Goal: Task Accomplishment & Management: Manage account settings

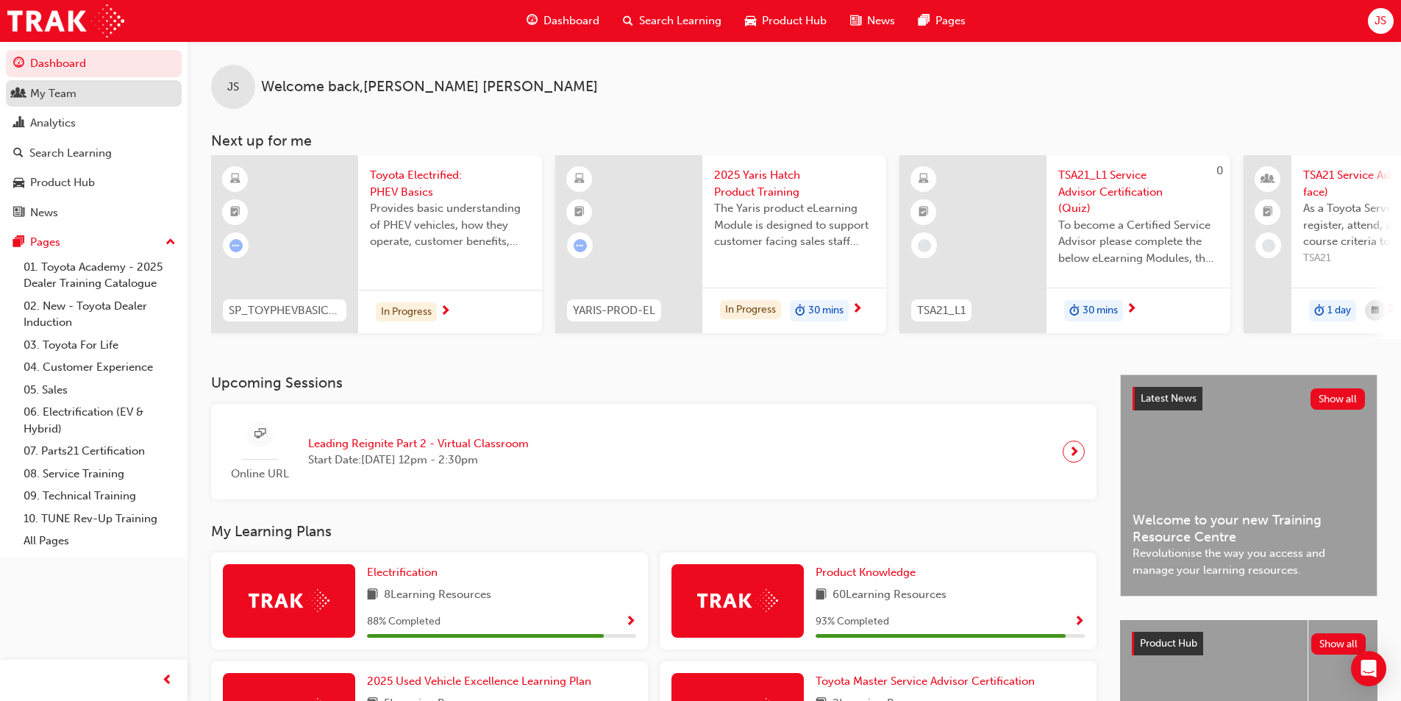
click at [65, 98] on div "My Team" at bounding box center [53, 93] width 46 height 17
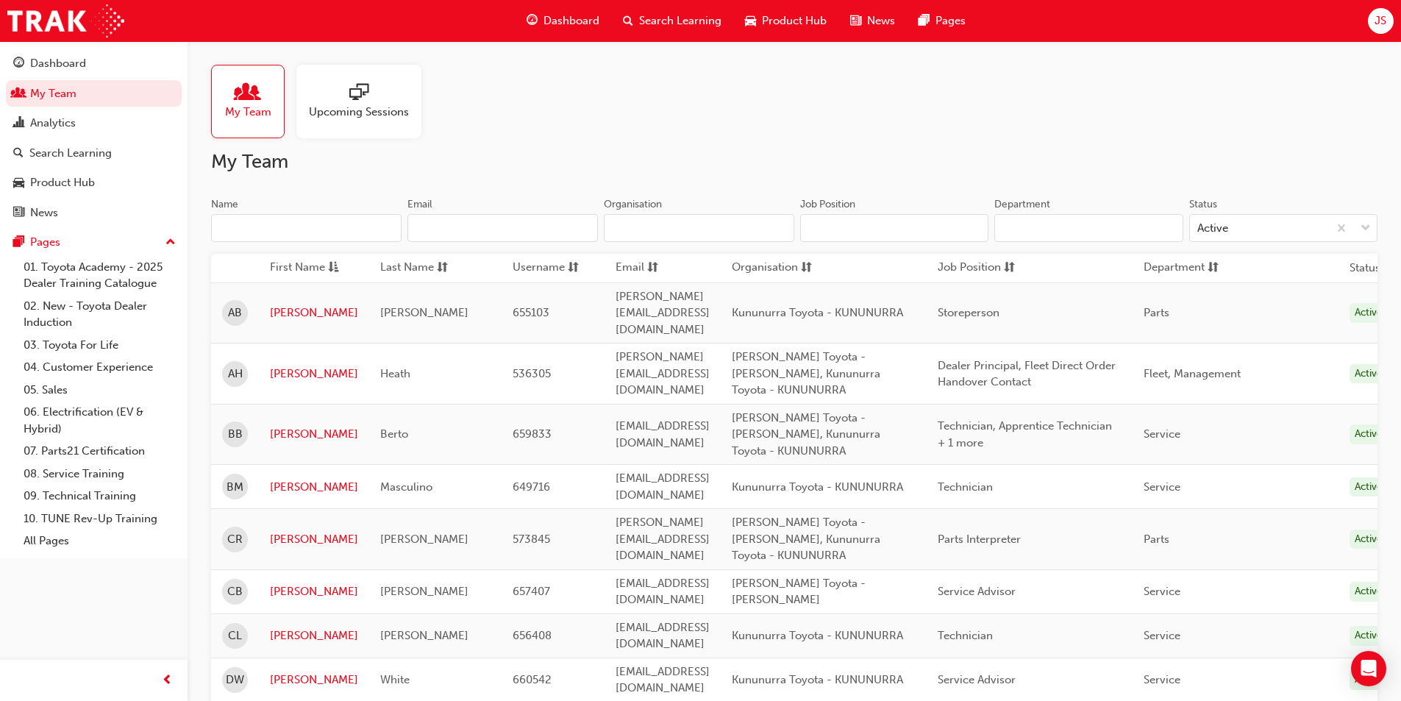
click at [351, 116] on span "Upcoming Sessions" at bounding box center [359, 112] width 100 height 17
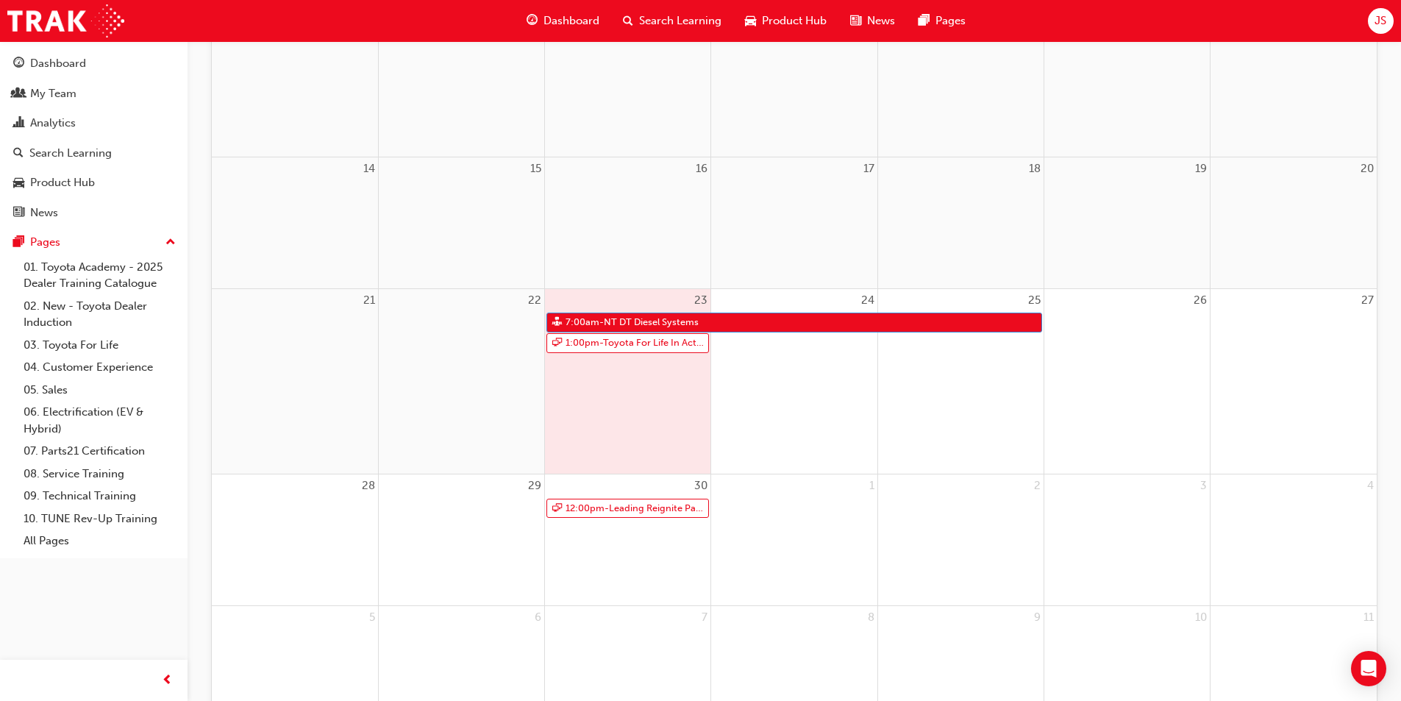
scroll to position [368, 0]
click at [624, 345] on link "1:00pm - Toyota For Life In Action - Virtual Classroom" at bounding box center [627, 342] width 163 height 20
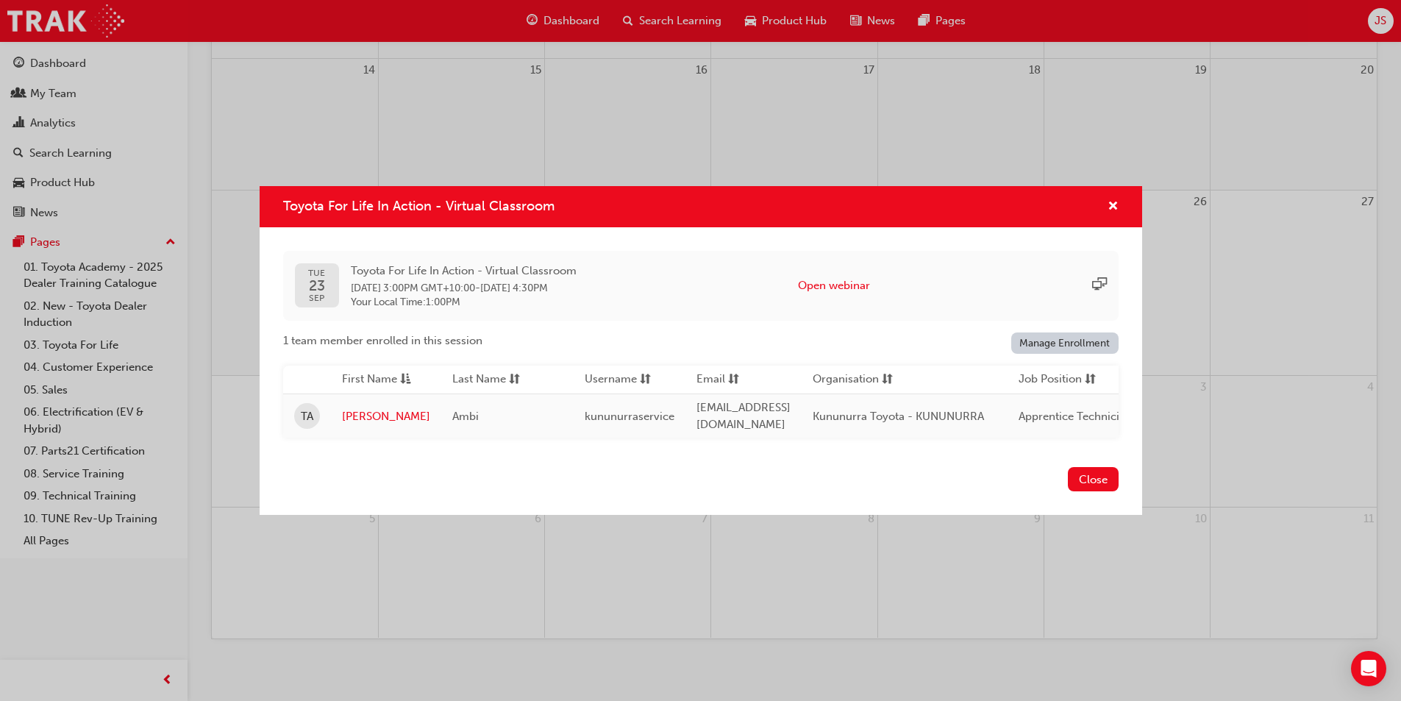
scroll to position [476, 0]
click at [1064, 341] on link "Manage Enrollment" at bounding box center [1064, 342] width 107 height 21
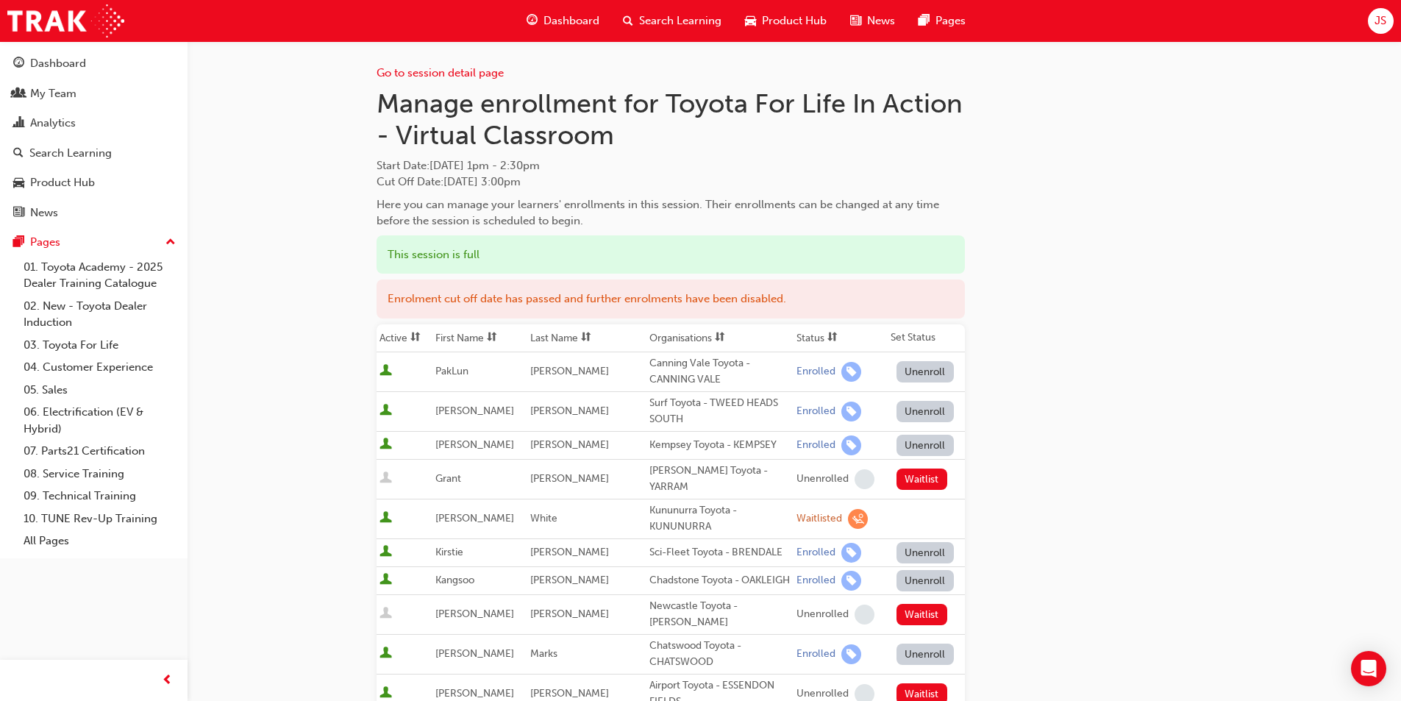
click at [579, 19] on span "Dashboard" at bounding box center [572, 21] width 56 height 17
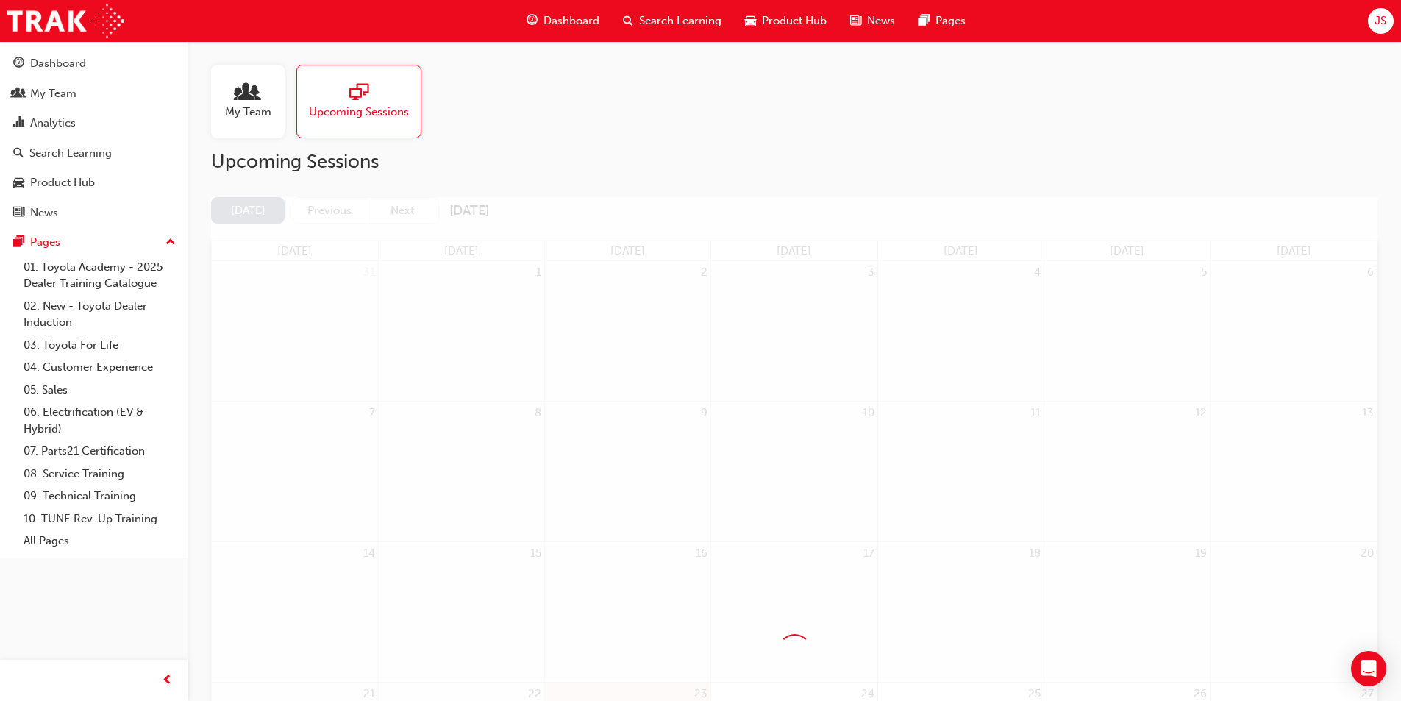
scroll to position [476, 0]
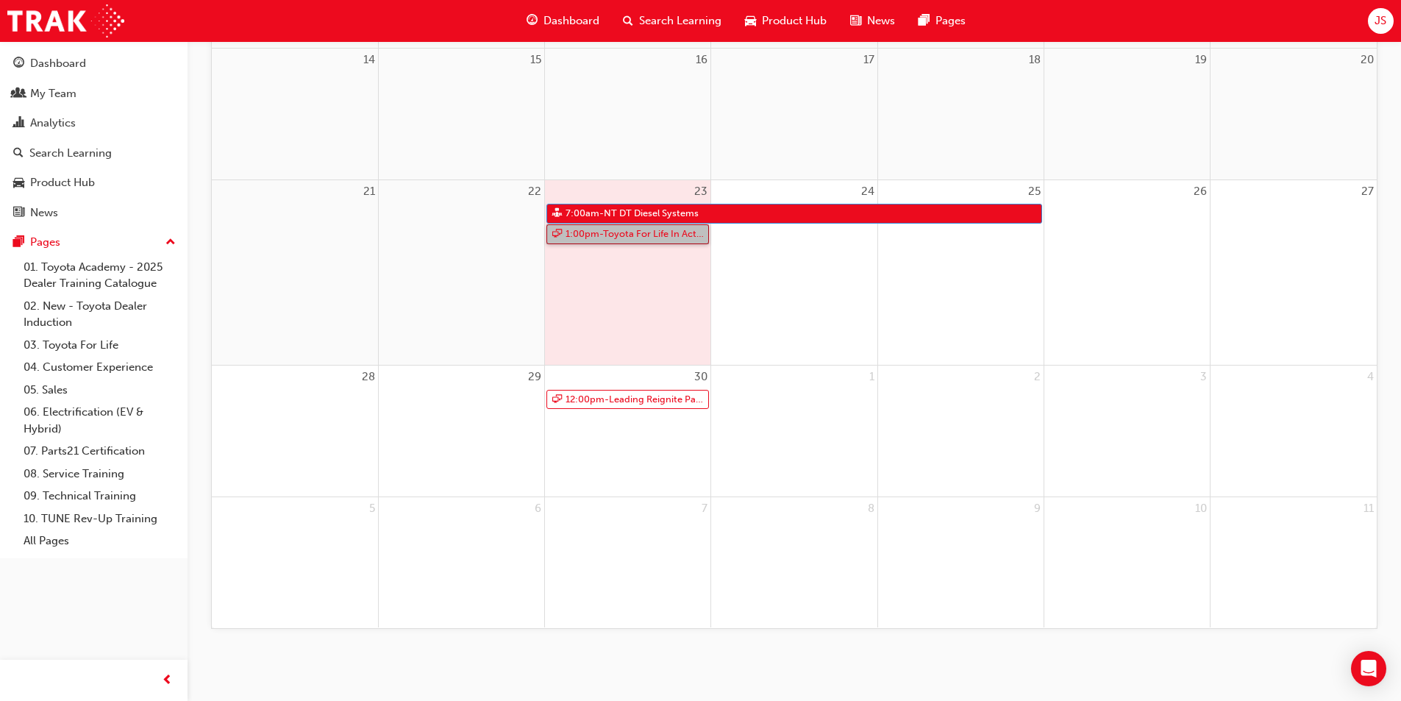
click at [605, 237] on link "1:00pm - Toyota For Life In Action - Virtual Classroom" at bounding box center [627, 234] width 163 height 20
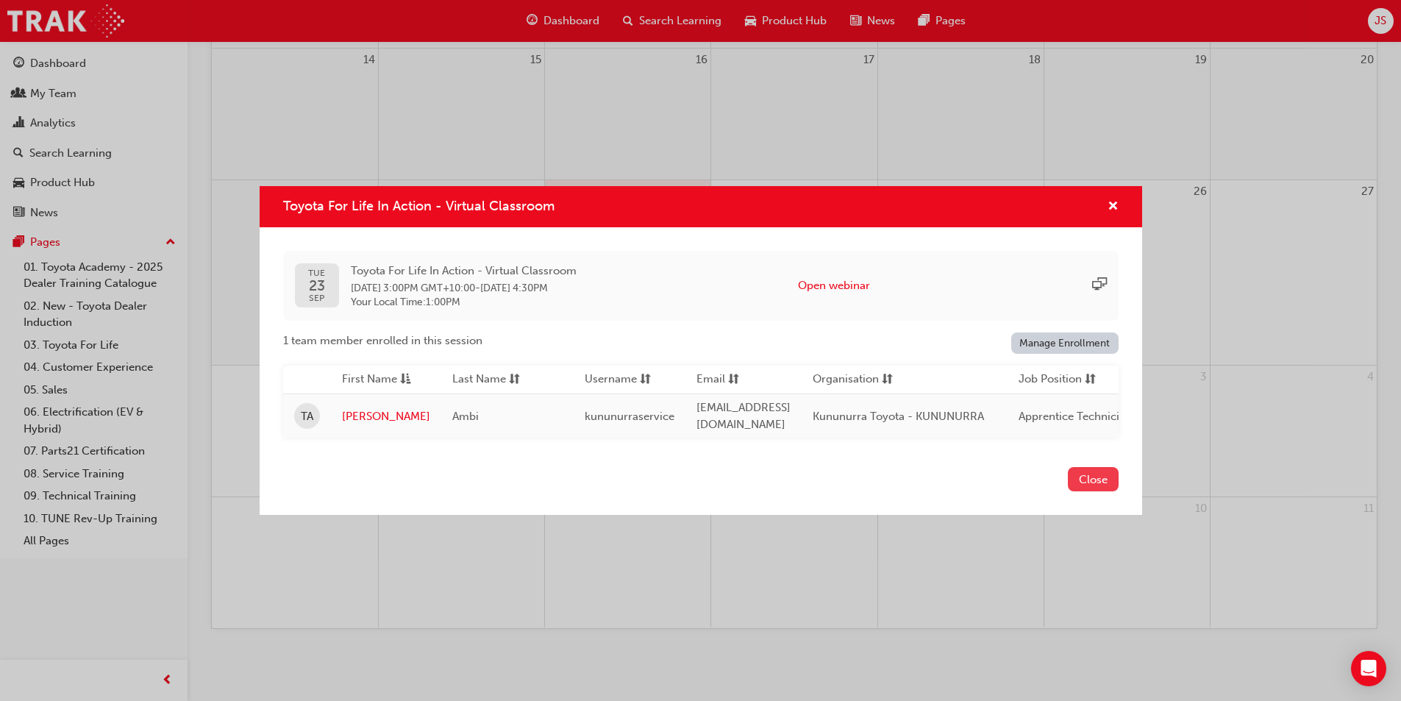
click at [1090, 478] on button "Close" at bounding box center [1093, 479] width 51 height 24
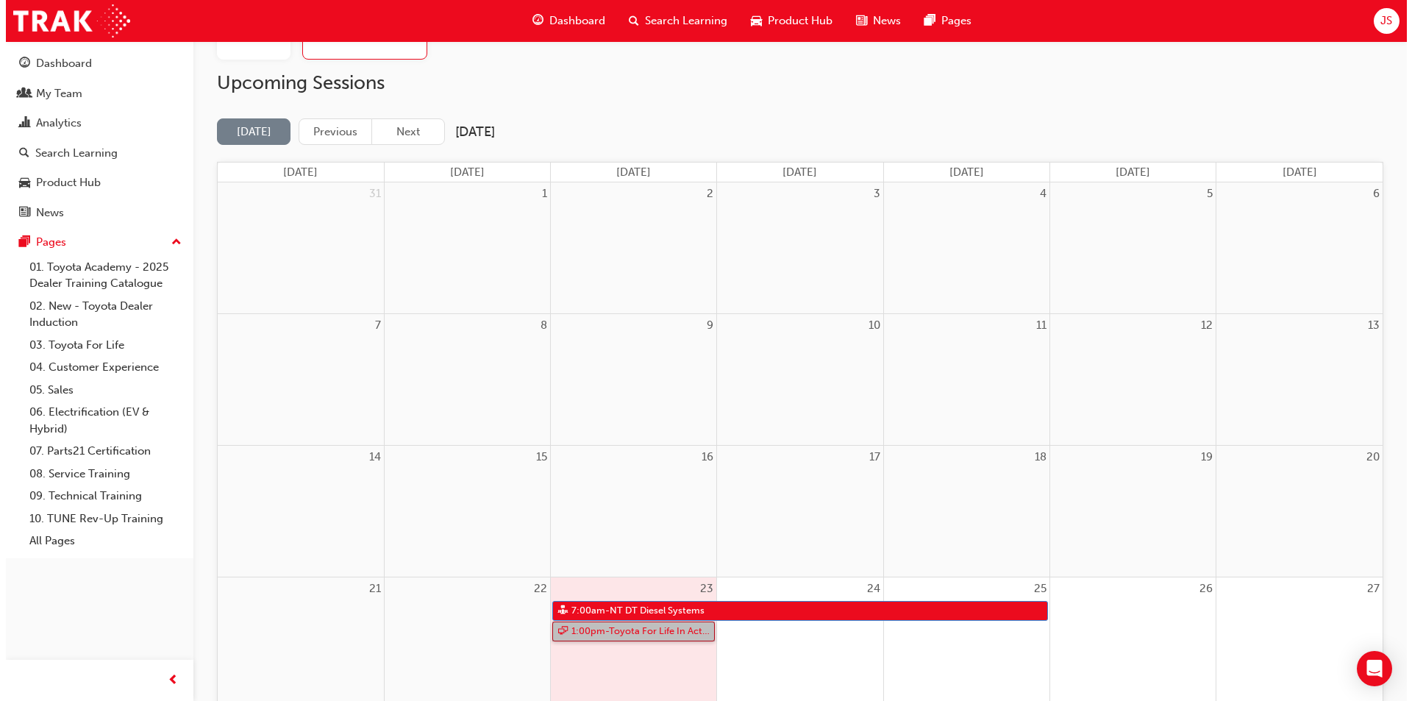
scroll to position [0, 0]
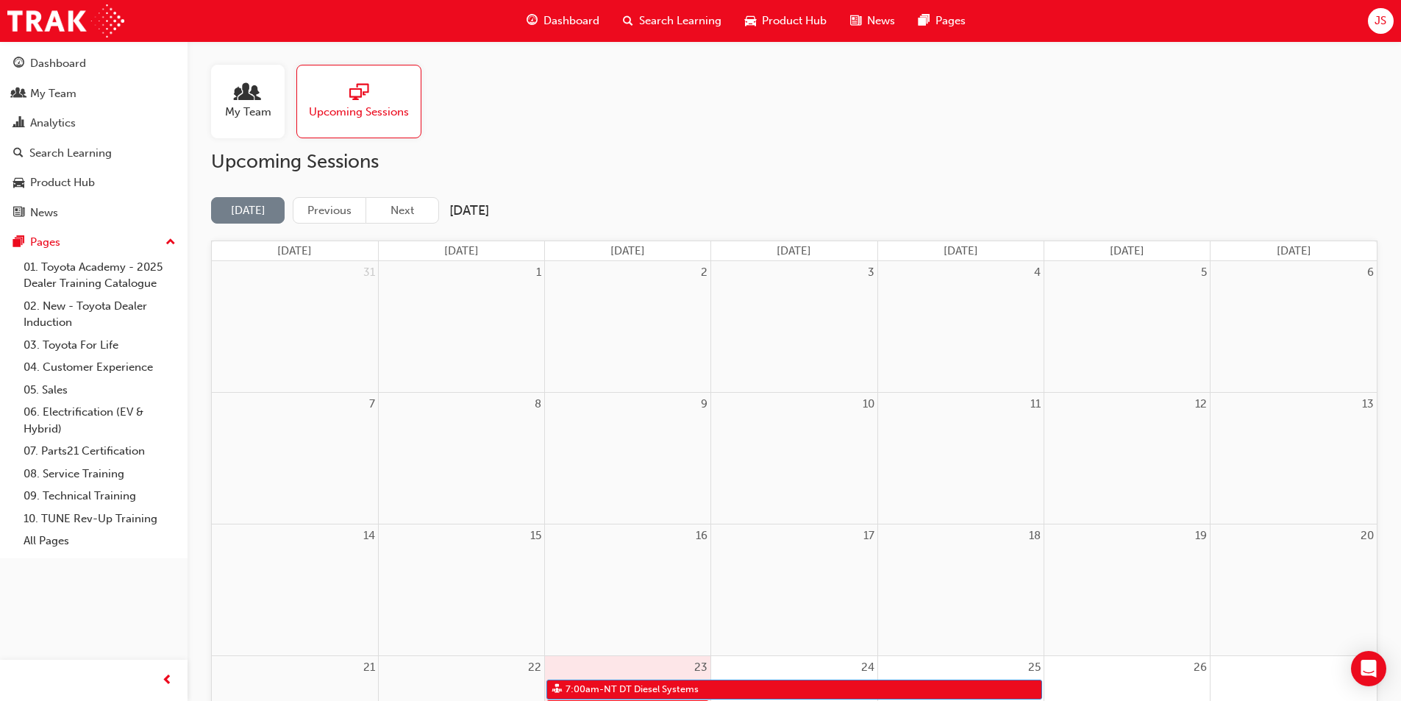
click at [671, 35] on div "Search Learning" at bounding box center [672, 21] width 122 height 30
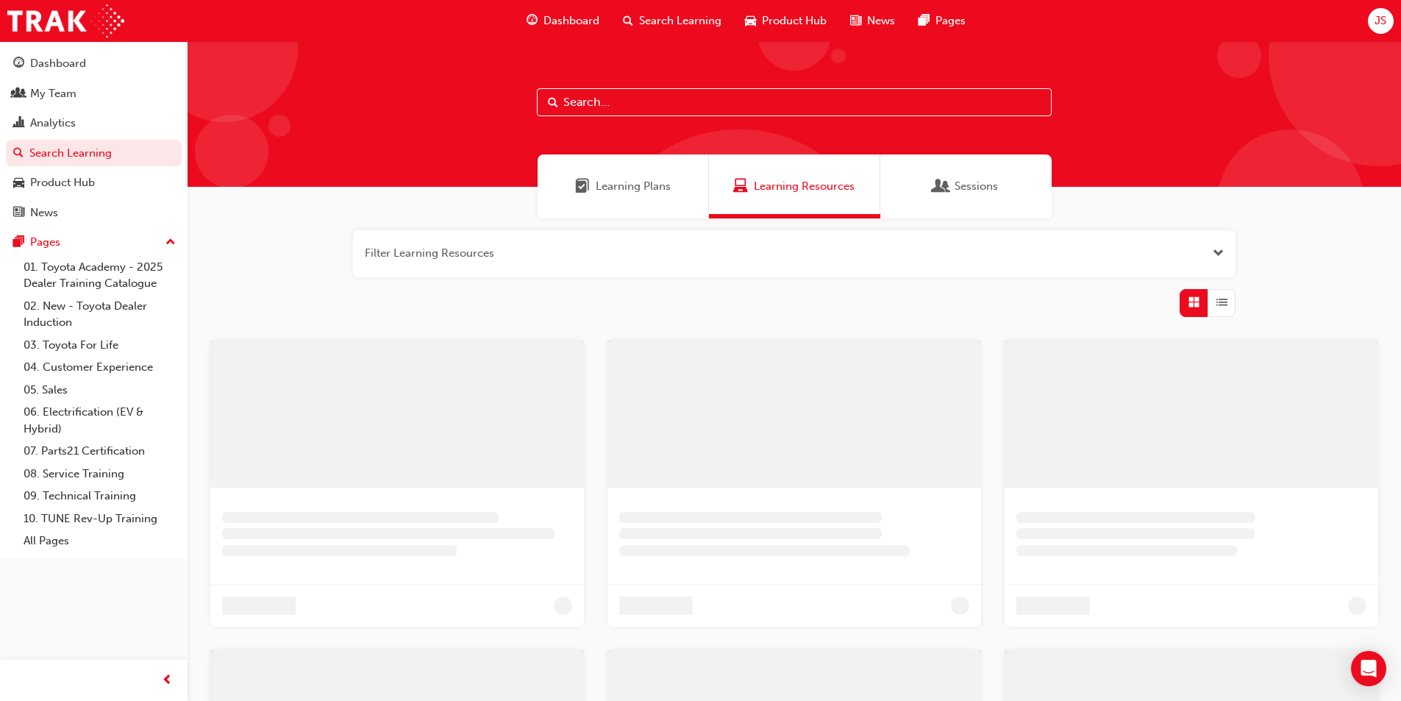
click at [624, 97] on input "text" at bounding box center [794, 102] width 515 height 28
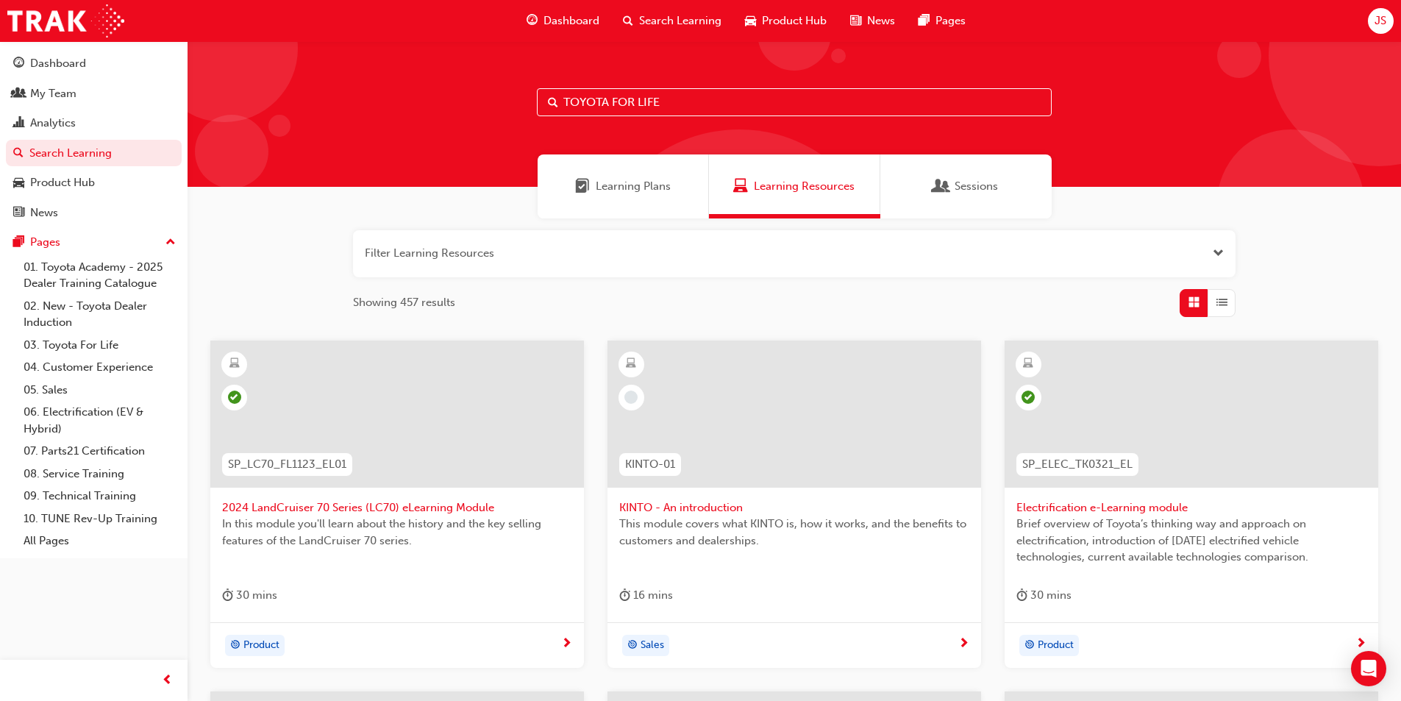
type input "TOYOTA FOR LIFE"
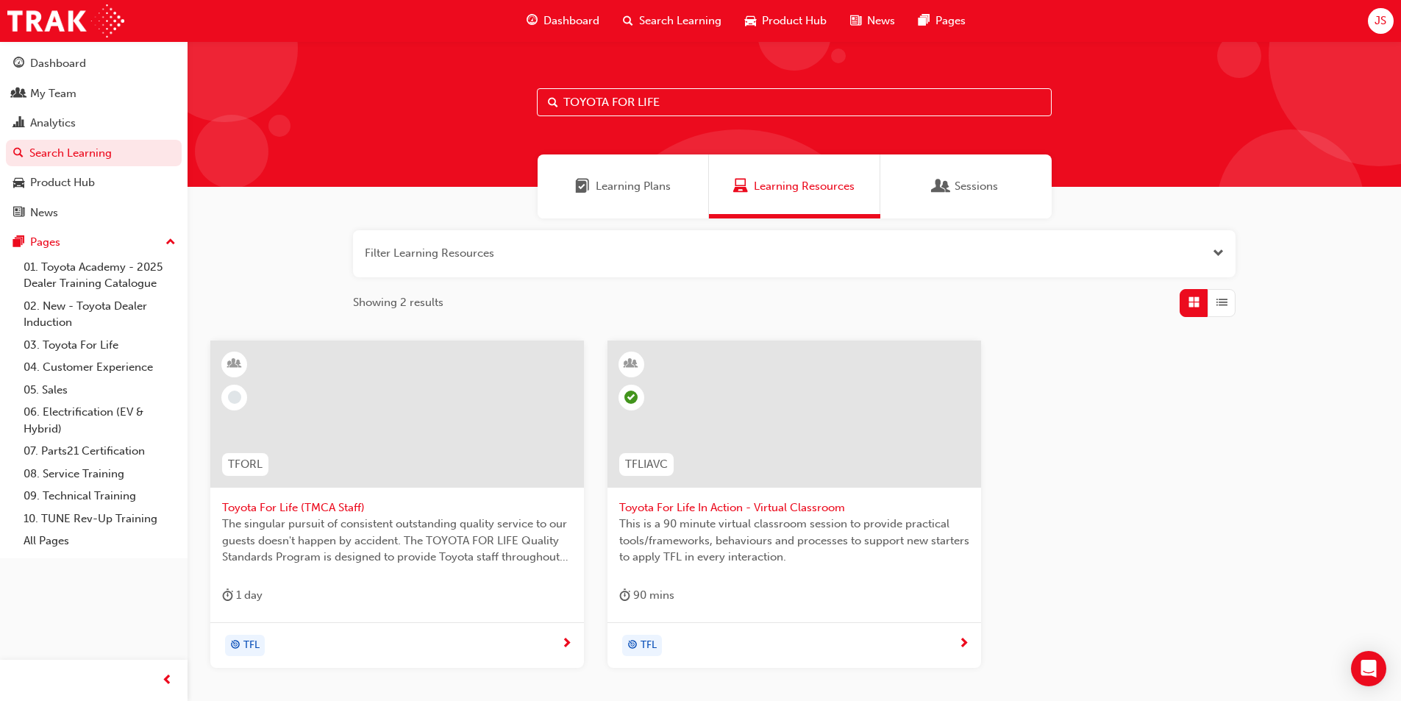
click at [856, 462] on div at bounding box center [794, 414] width 374 height 147
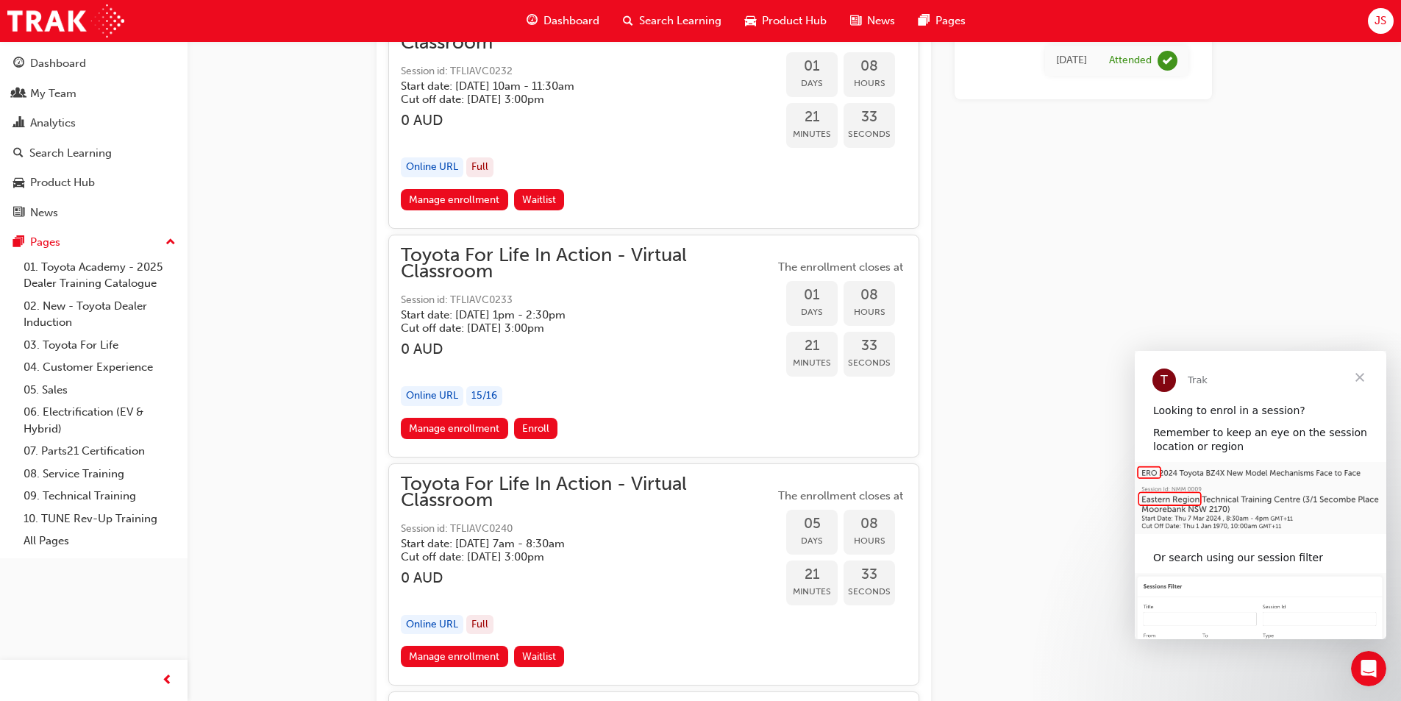
click at [551, 426] on button "Enroll" at bounding box center [536, 428] width 44 height 21
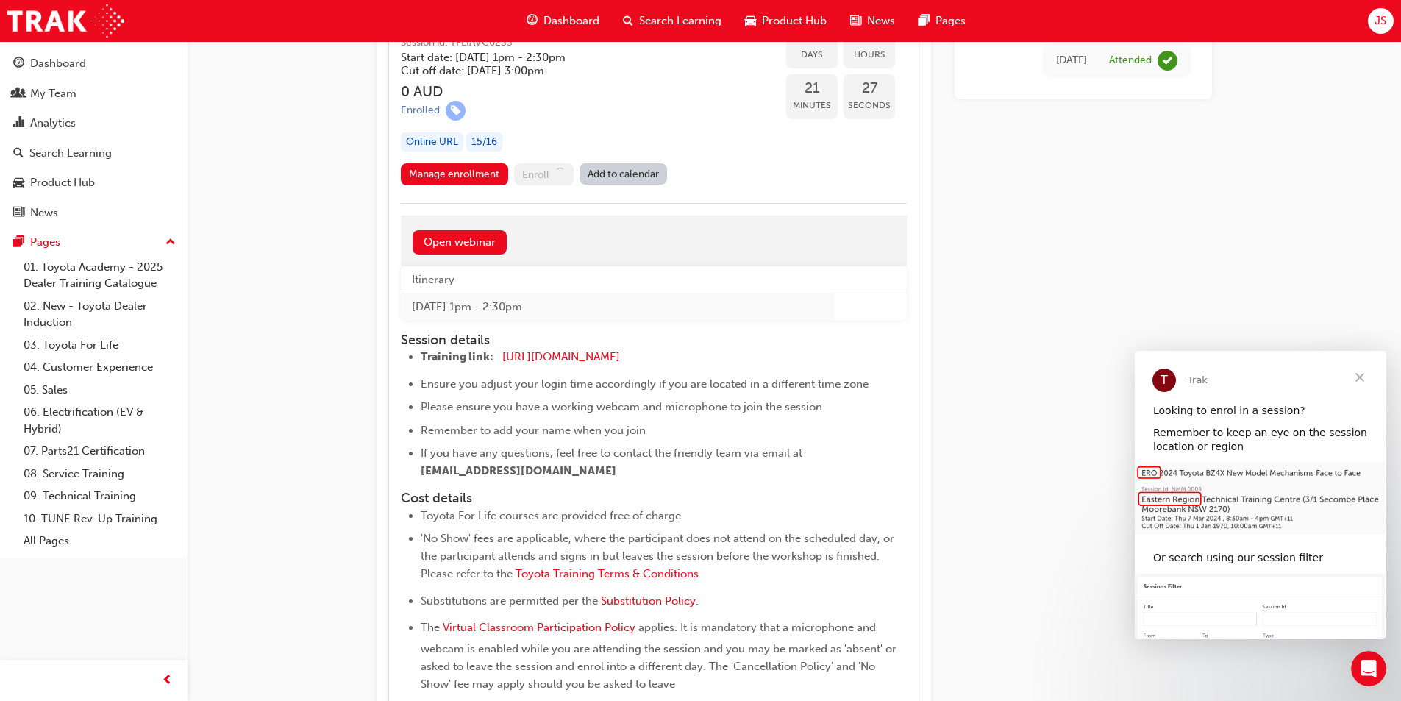
scroll to position [3014, 0]
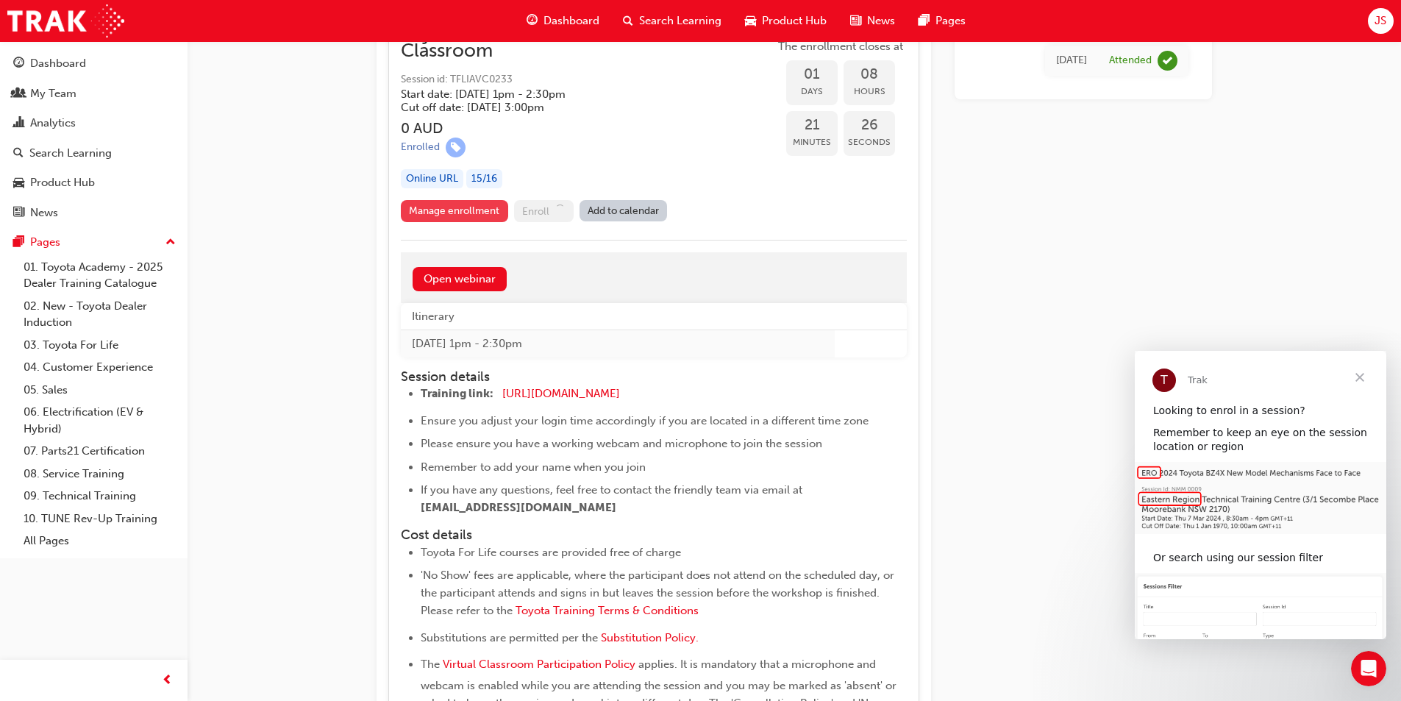
click at [453, 208] on link "Manage enrollment" at bounding box center [454, 211] width 107 height 22
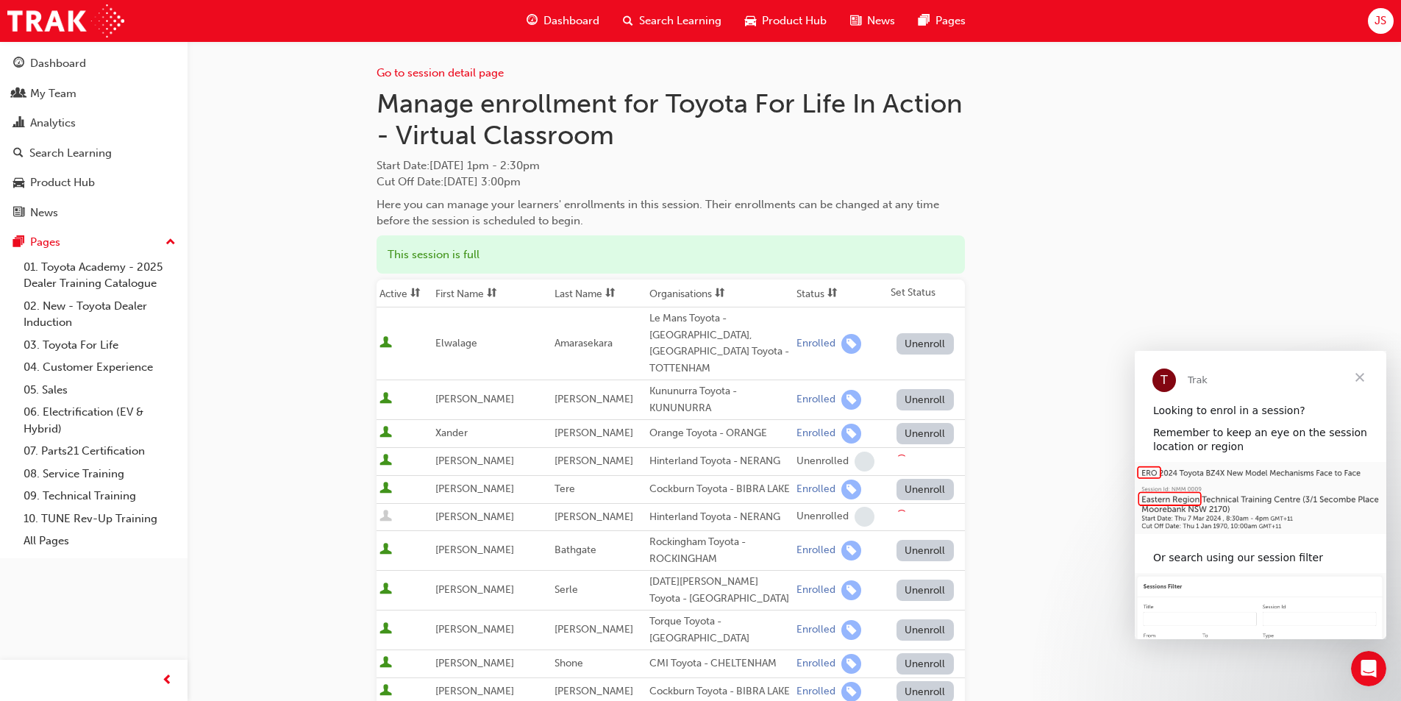
click at [1367, 376] on span "Close" at bounding box center [1359, 377] width 53 height 53
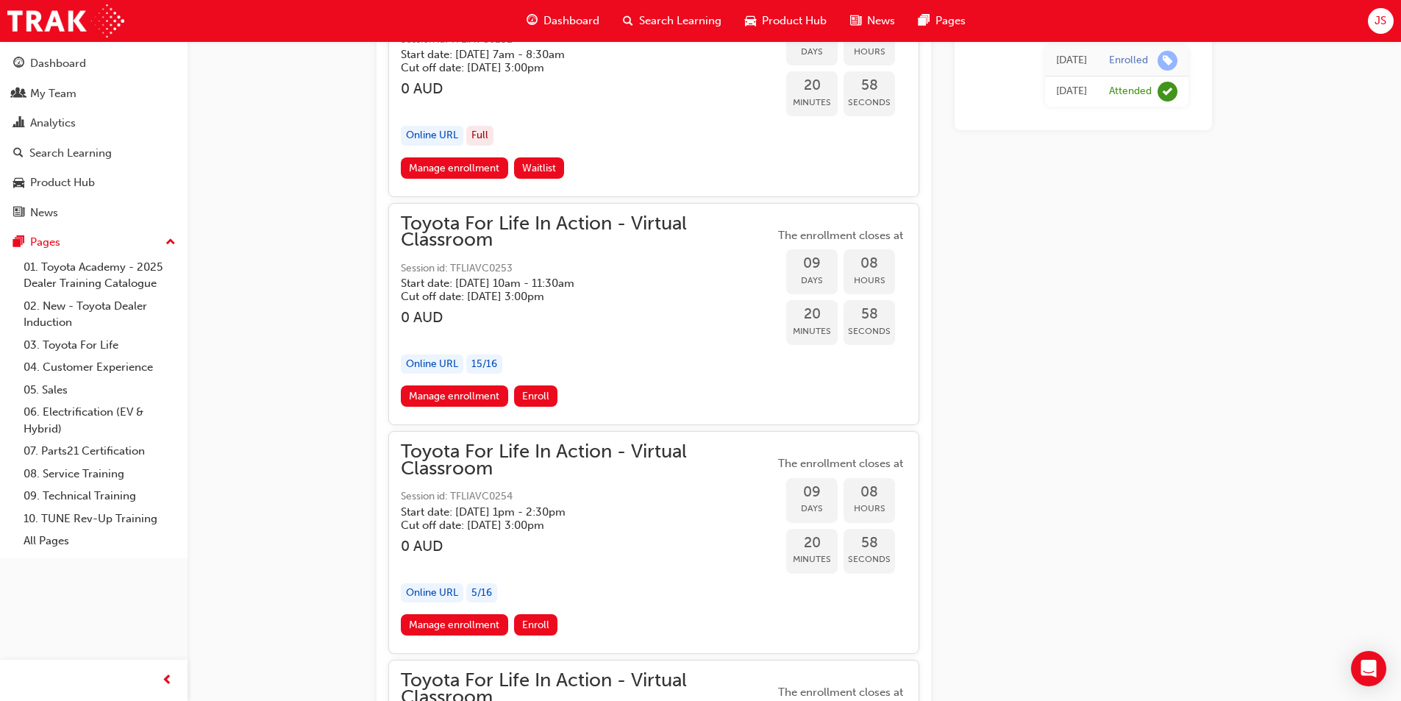
scroll to position [6176, 0]
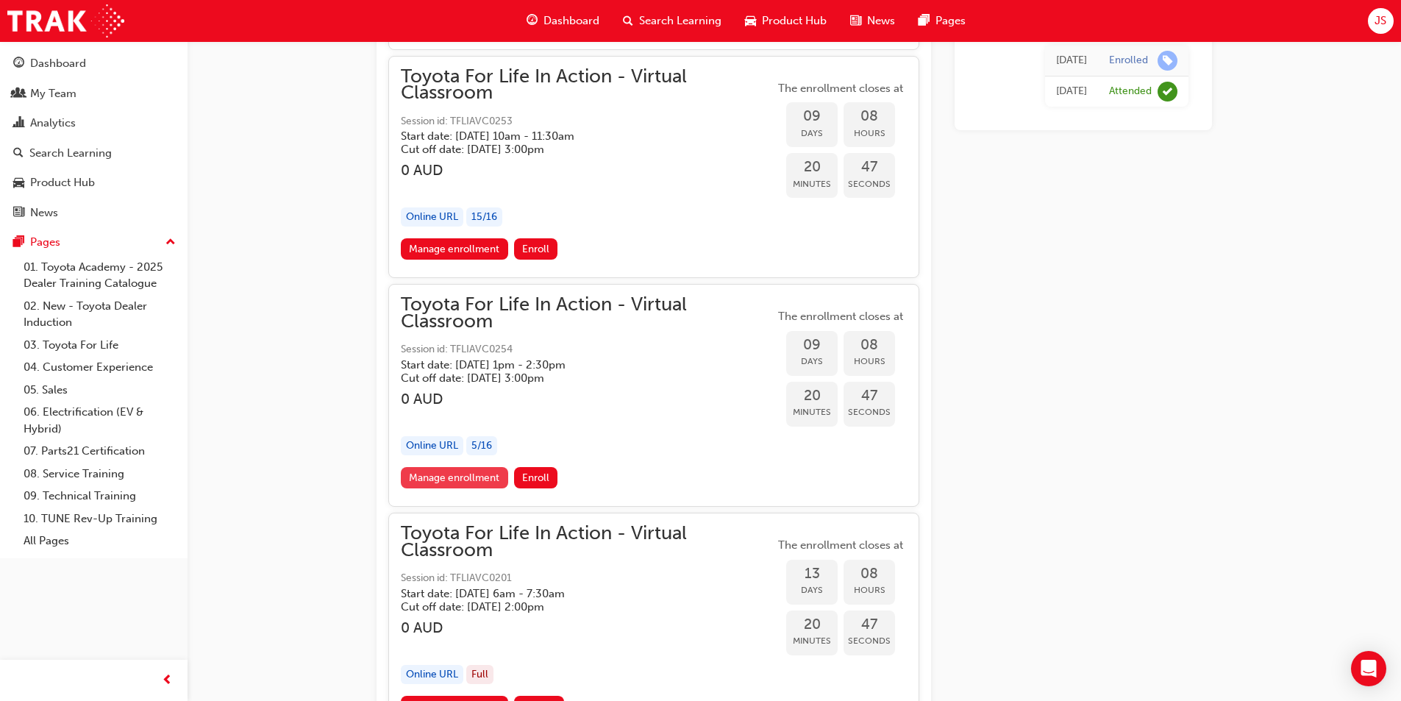
click at [481, 480] on link "Manage enrollment" at bounding box center [454, 477] width 107 height 21
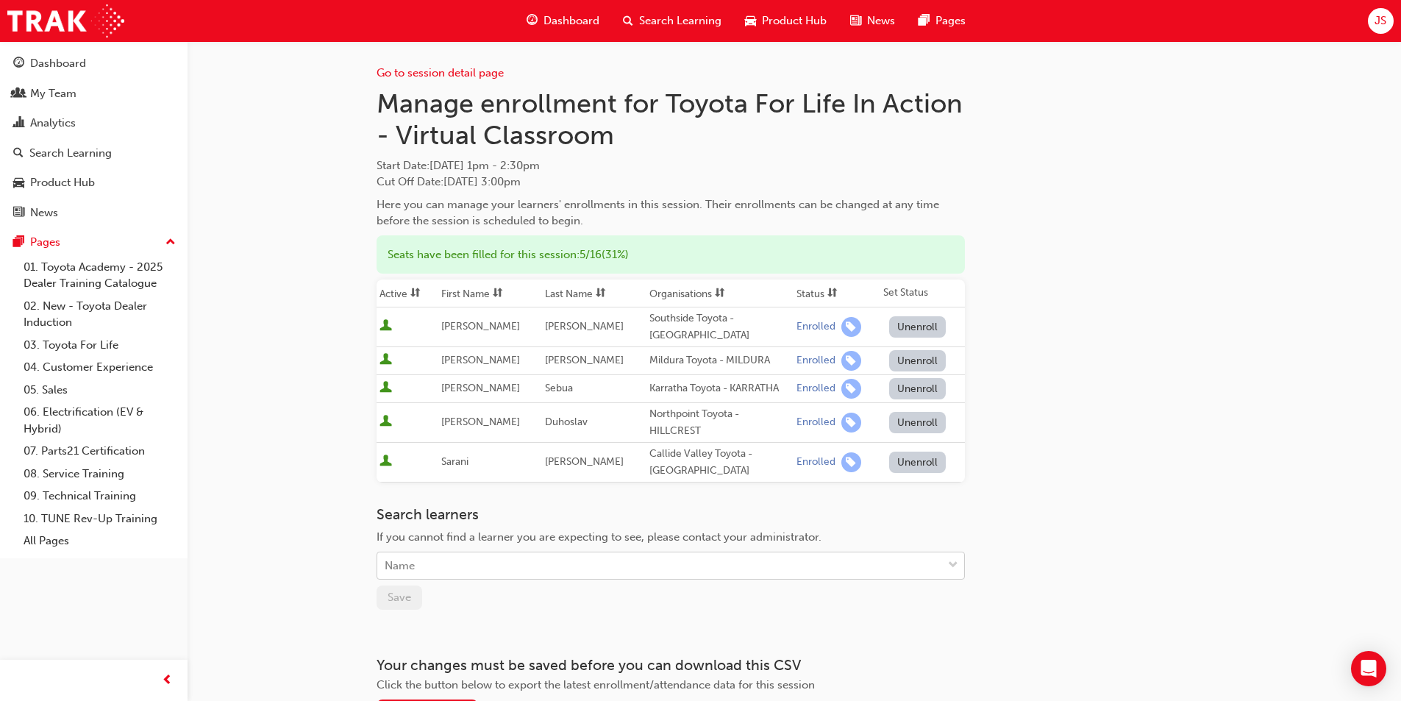
click at [463, 568] on div "Name" at bounding box center [659, 566] width 565 height 26
type input "[PERSON_NAME]"
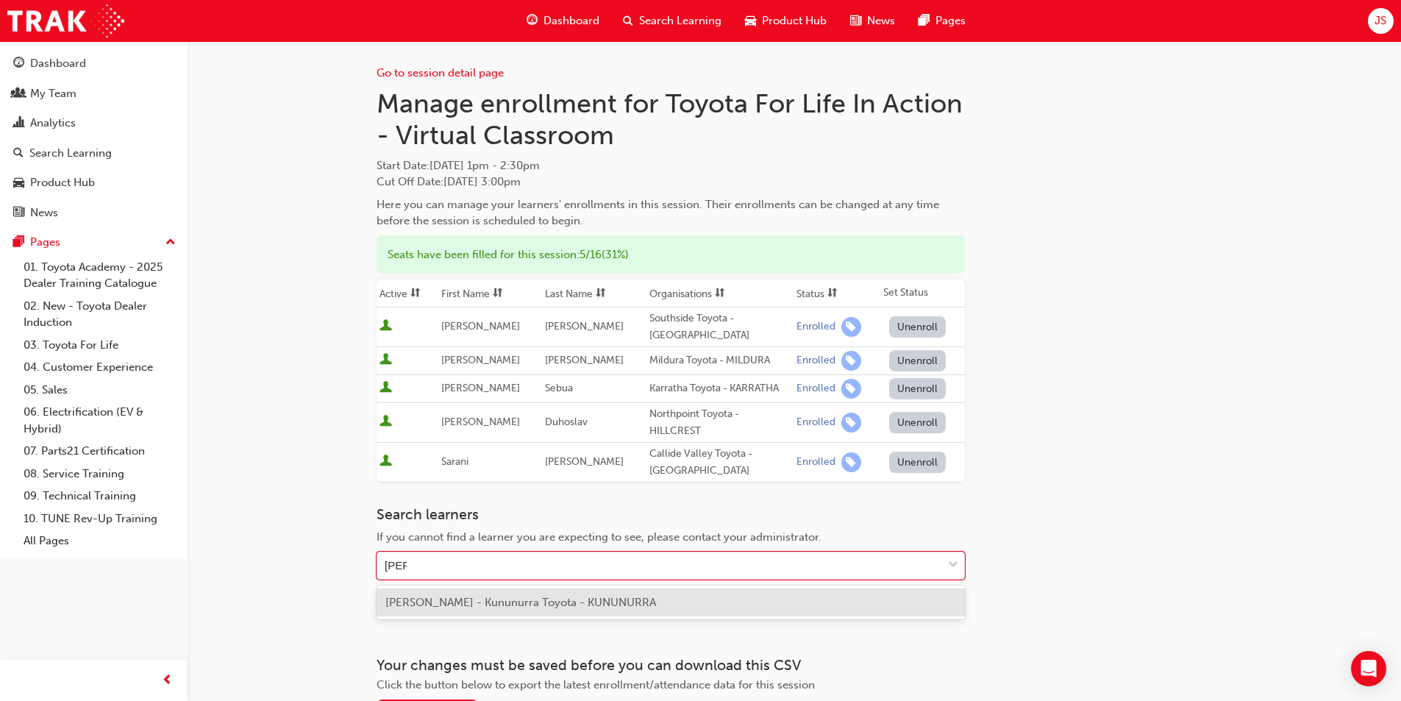
click at [491, 608] on span "[PERSON_NAME] - Kununurra Toyota - KUNUNURRA" at bounding box center [520, 602] width 271 height 13
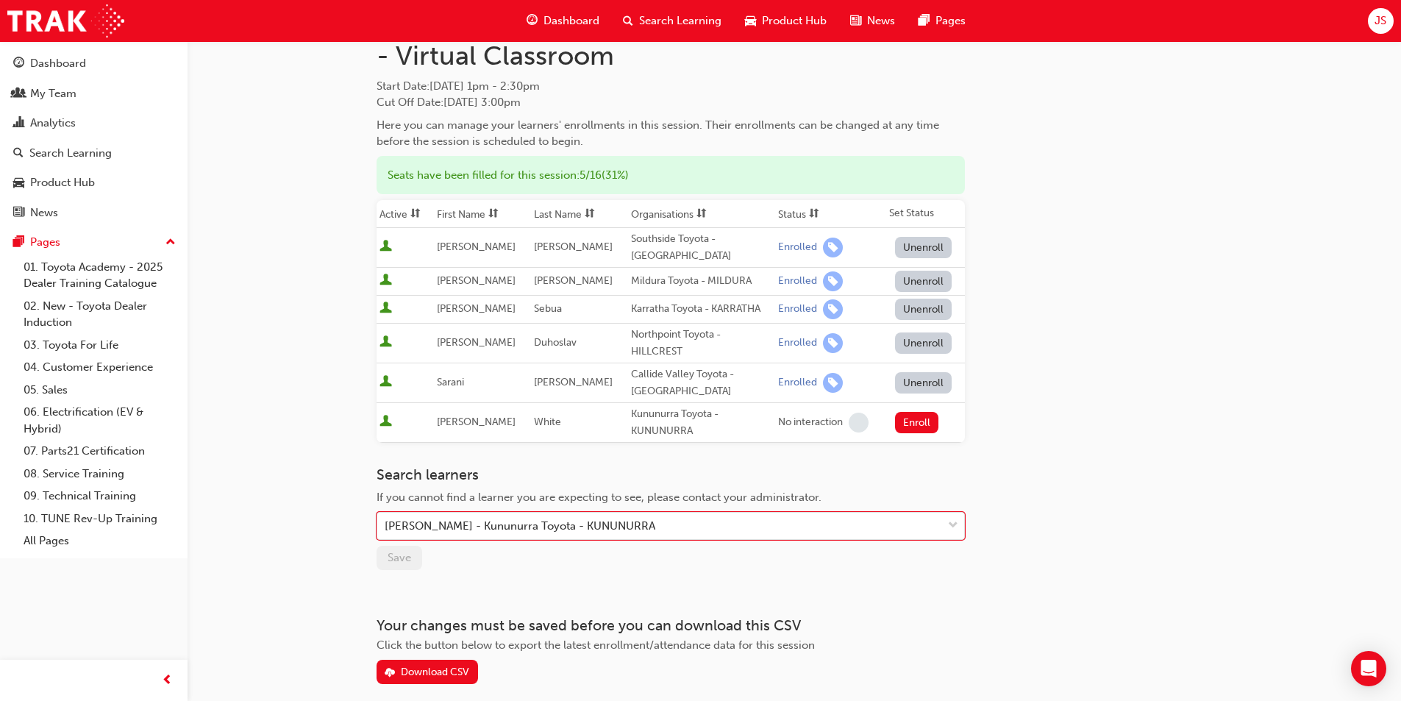
scroll to position [146, 0]
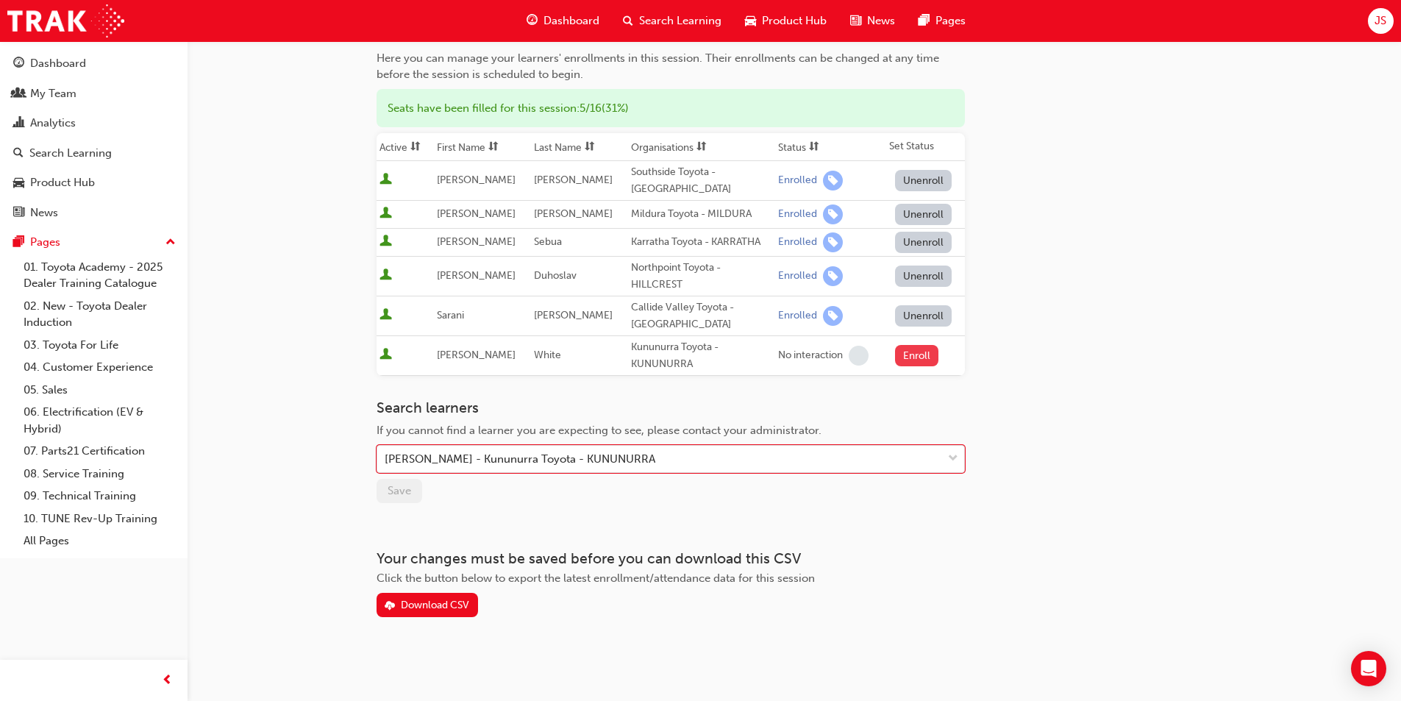
click at [906, 353] on button "Enroll" at bounding box center [917, 355] width 44 height 21
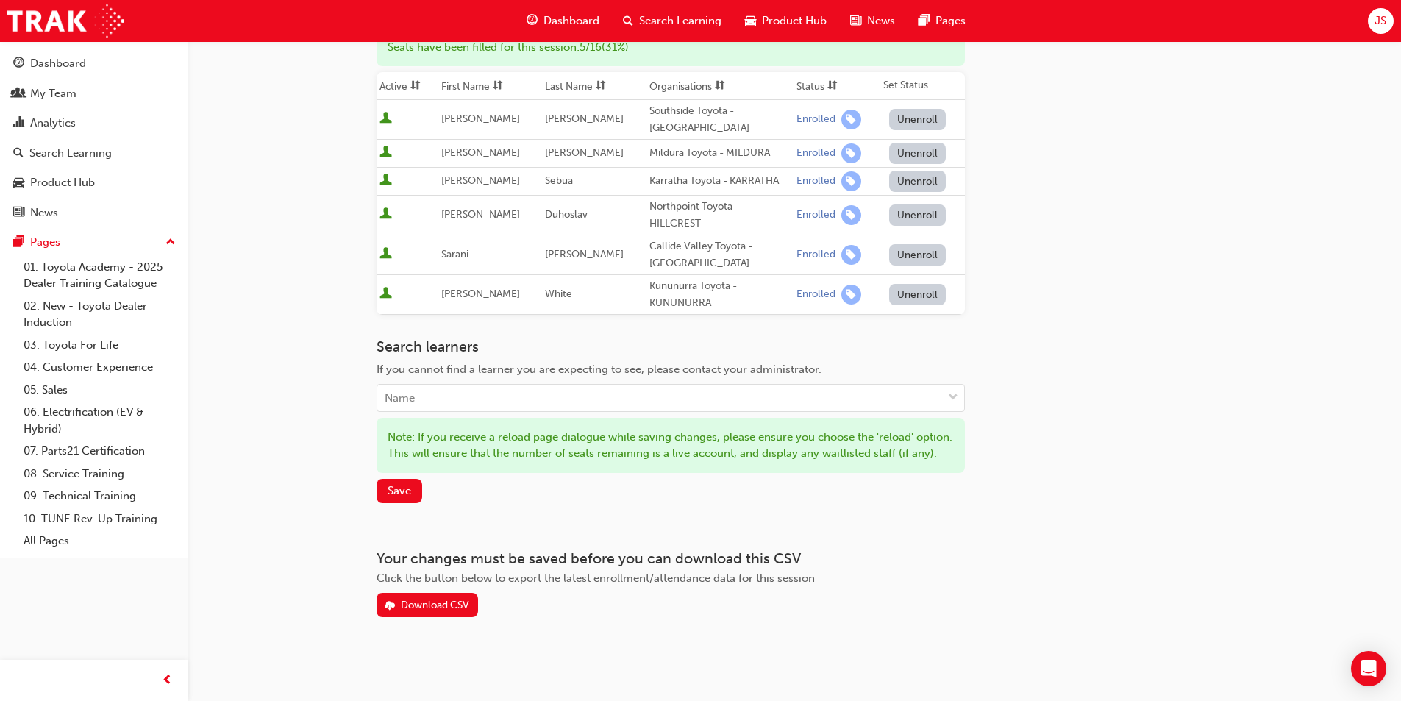
scroll to position [224, 0]
click at [398, 493] on span "Save" at bounding box center [400, 490] width 24 height 13
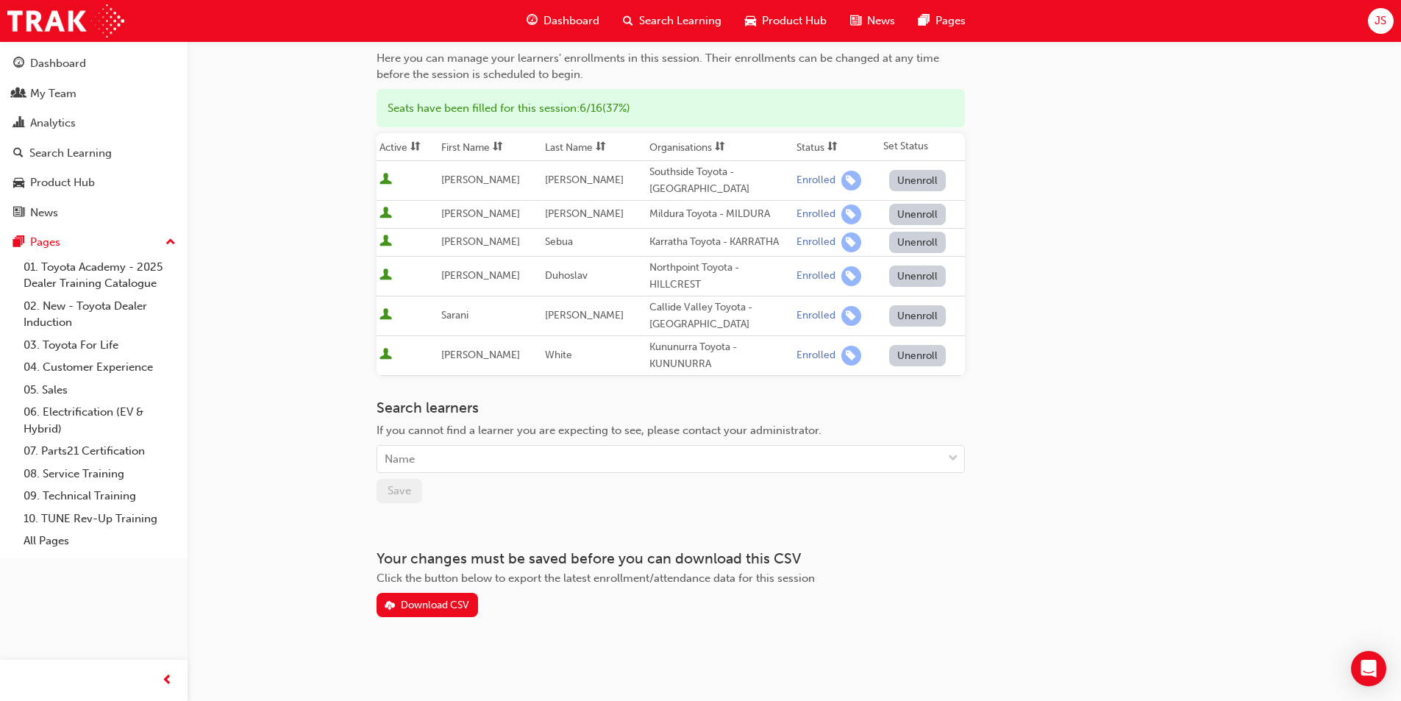
scroll to position [73, 0]
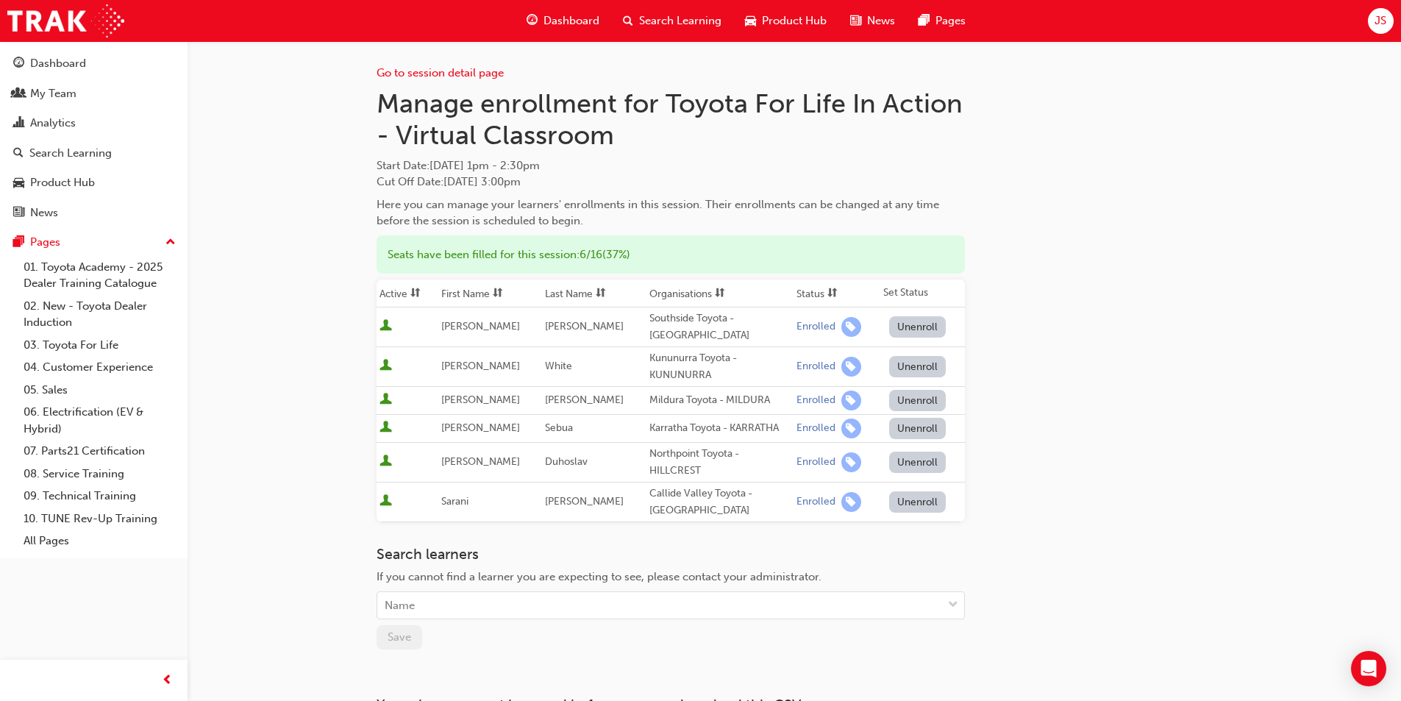
click at [1063, 457] on div "Go to session detail page Manage enrollment for Toyota For Life In Action - Vir…" at bounding box center [794, 402] width 835 height 722
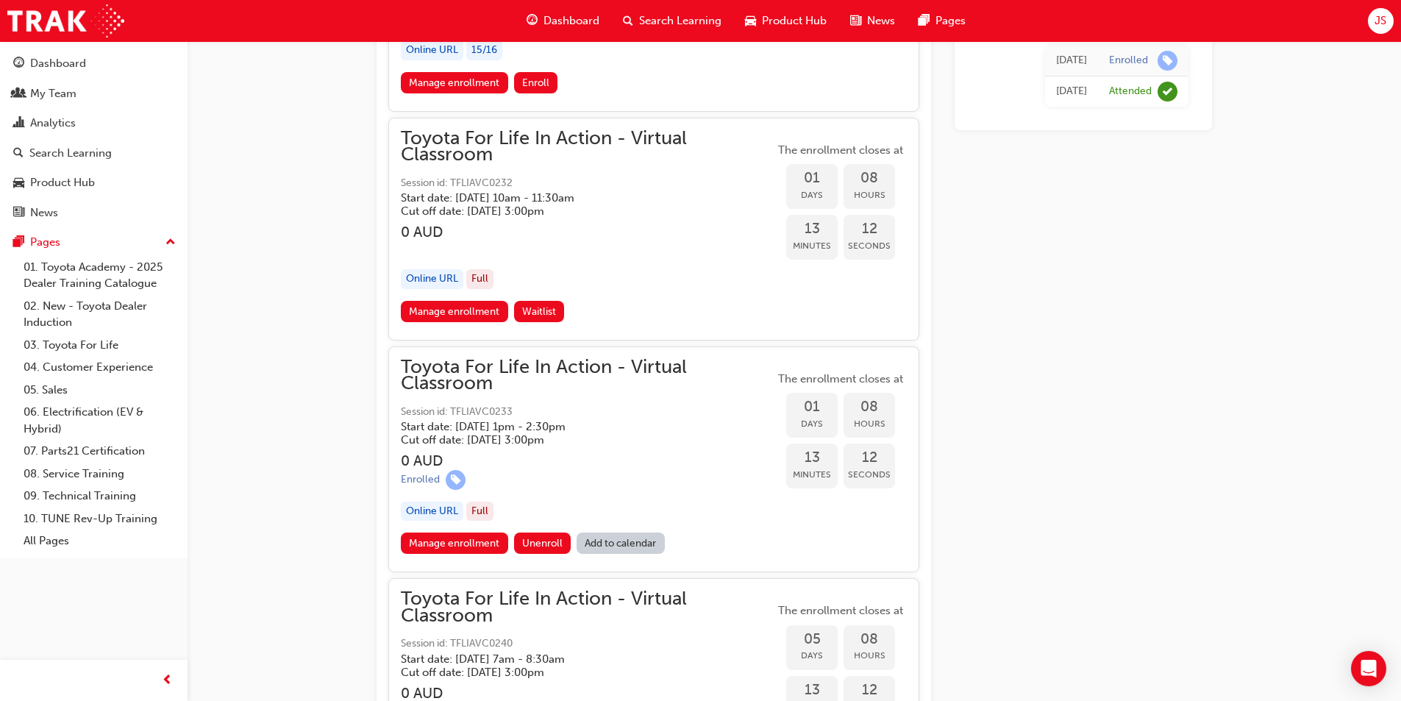
scroll to position [2682, 0]
click at [484, 545] on link "Manage enrollment" at bounding box center [454, 542] width 107 height 21
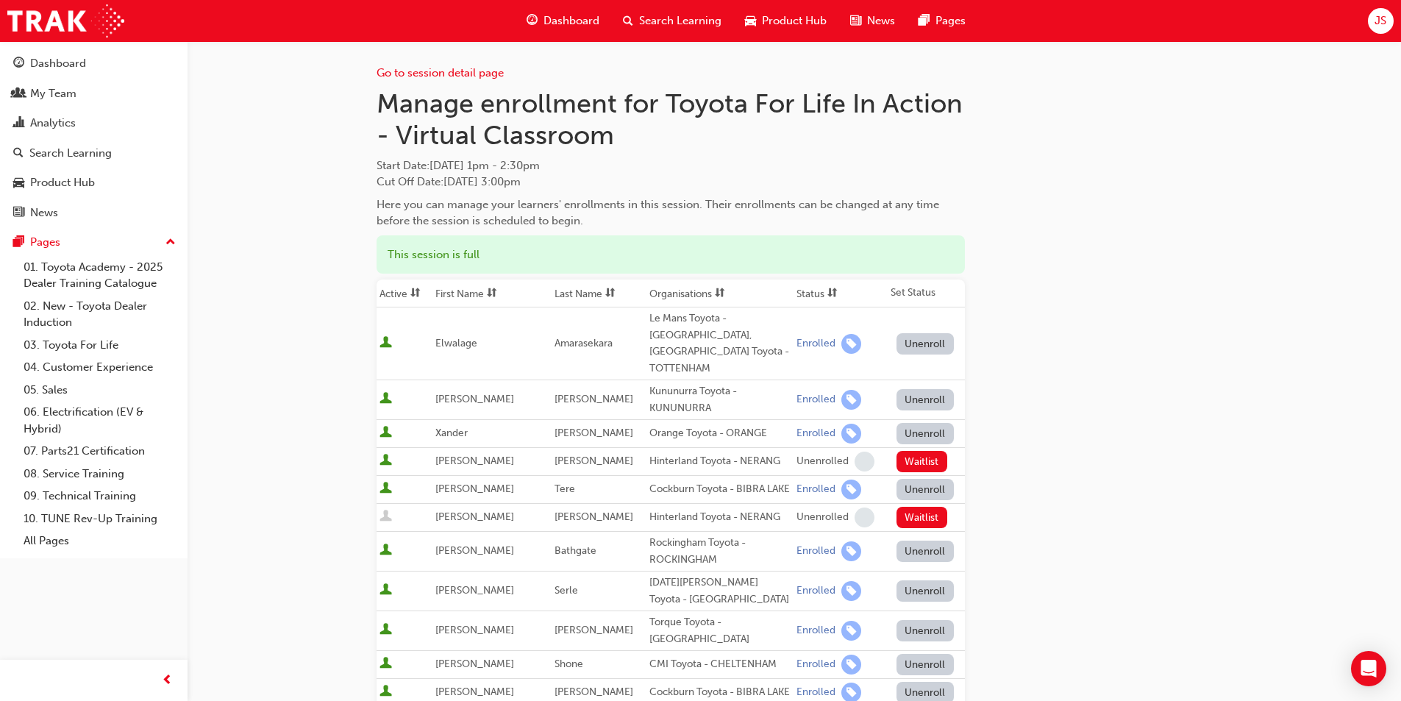
click at [916, 389] on button "Unenroll" at bounding box center [925, 399] width 57 height 21
